Goal: Information Seeking & Learning: Compare options

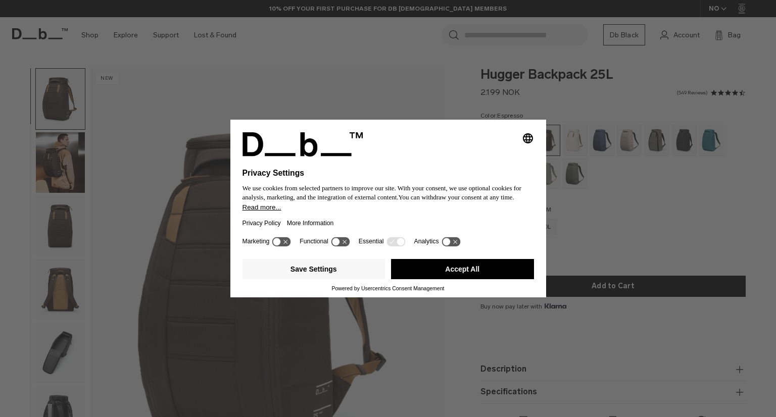
click at [465, 272] on button "Accept All" at bounding box center [462, 269] width 143 height 20
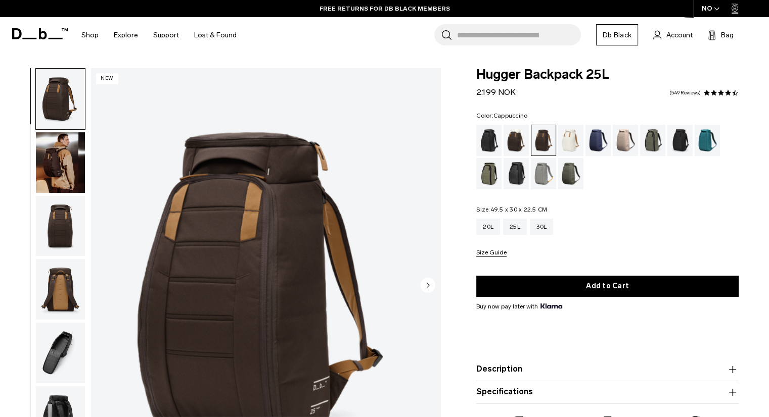
click at [512, 140] on div "Cappuccino" at bounding box center [516, 140] width 26 height 31
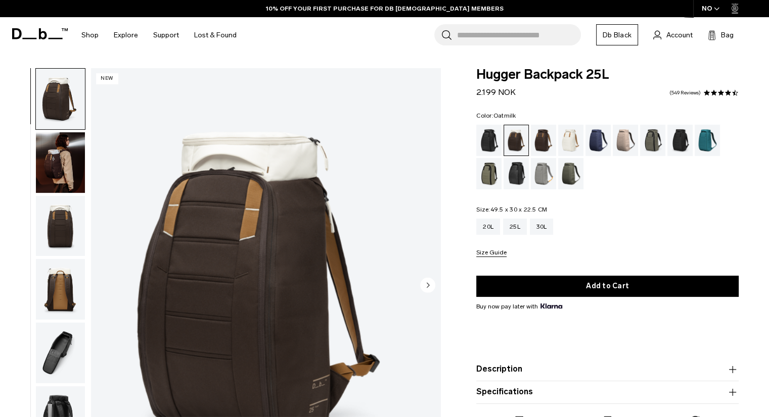
click at [570, 141] on div "Oatmilk" at bounding box center [571, 140] width 26 height 31
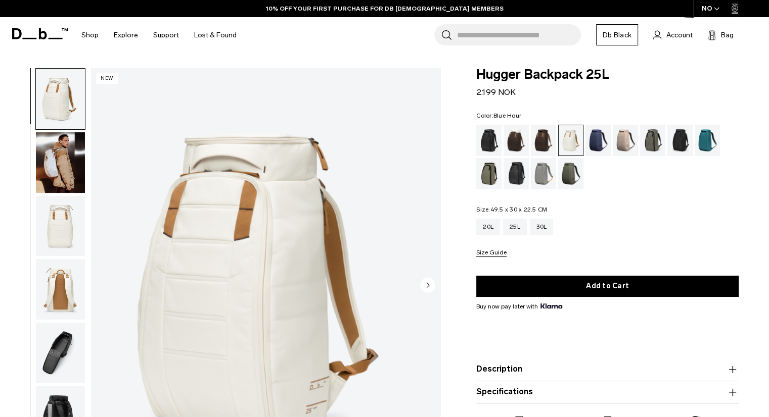
click at [598, 147] on div "Blue Hour" at bounding box center [598, 140] width 26 height 31
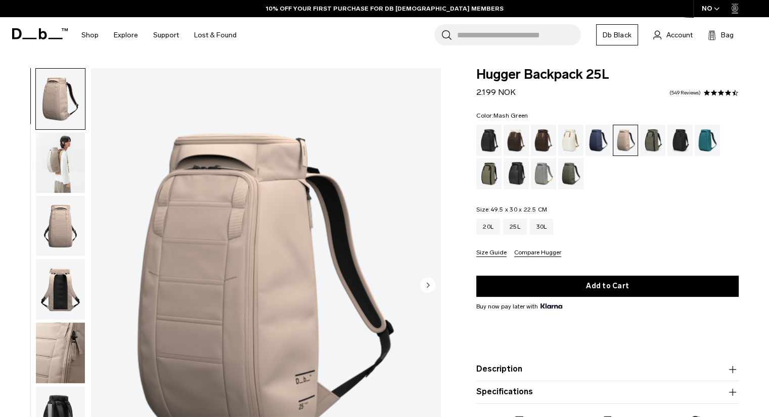
click at [490, 171] on div "Mash Green" at bounding box center [489, 173] width 26 height 31
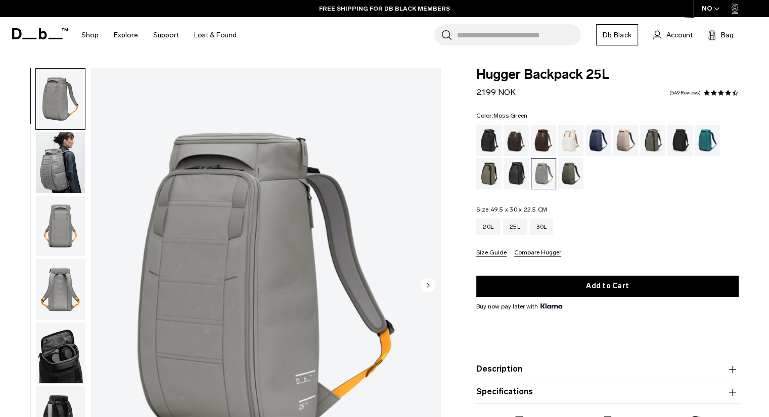
click at [568, 177] on div "Moss Green" at bounding box center [571, 173] width 26 height 31
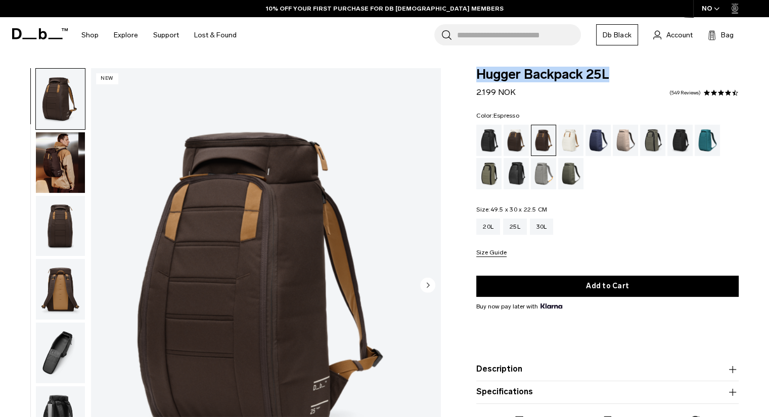
drag, startPoint x: 607, startPoint y: 75, endPoint x: 475, endPoint y: 72, distance: 132.9
click at [475, 72] on div "Hugger Backpack 25L 2.199 NOK 4.5 star rating 549 Reviews Color: Espresso Out o…" at bounding box center [607, 263] width 323 height 391
copy span "Hugger Backpack 25L"
click at [475, 72] on div "Hugger Backpack 25L 2.199 NOK 4.5 star rating 549 Reviews Color: Espresso Out o…" at bounding box center [607, 263] width 323 height 391
